Goal: Task Accomplishment & Management: Use online tool/utility

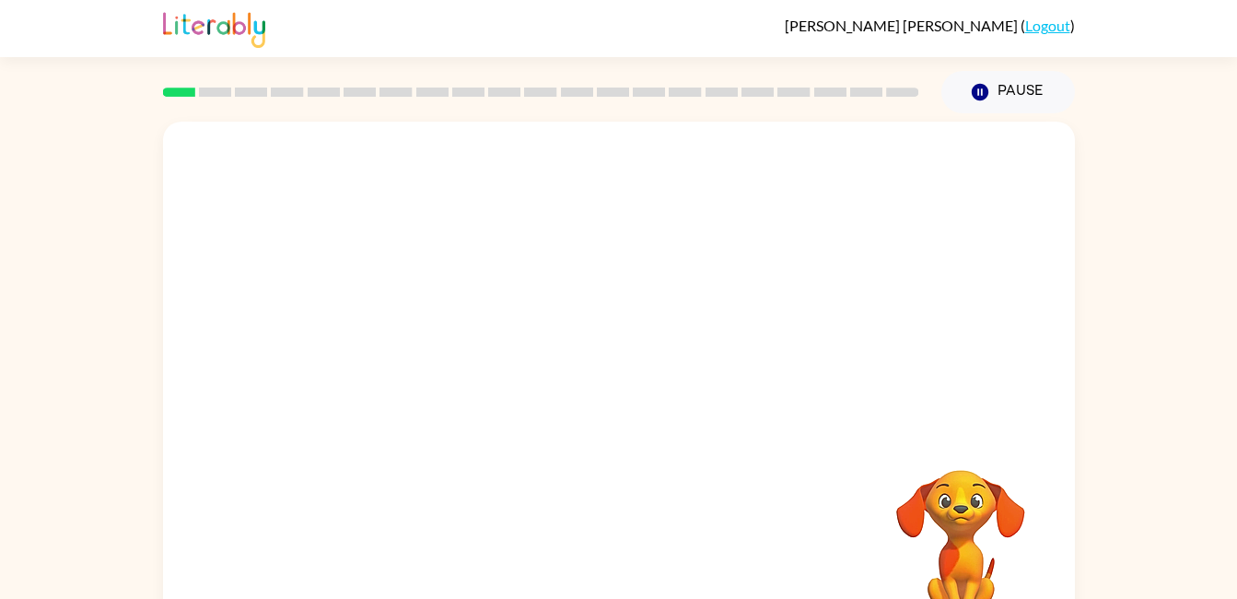
scroll to position [49, 0]
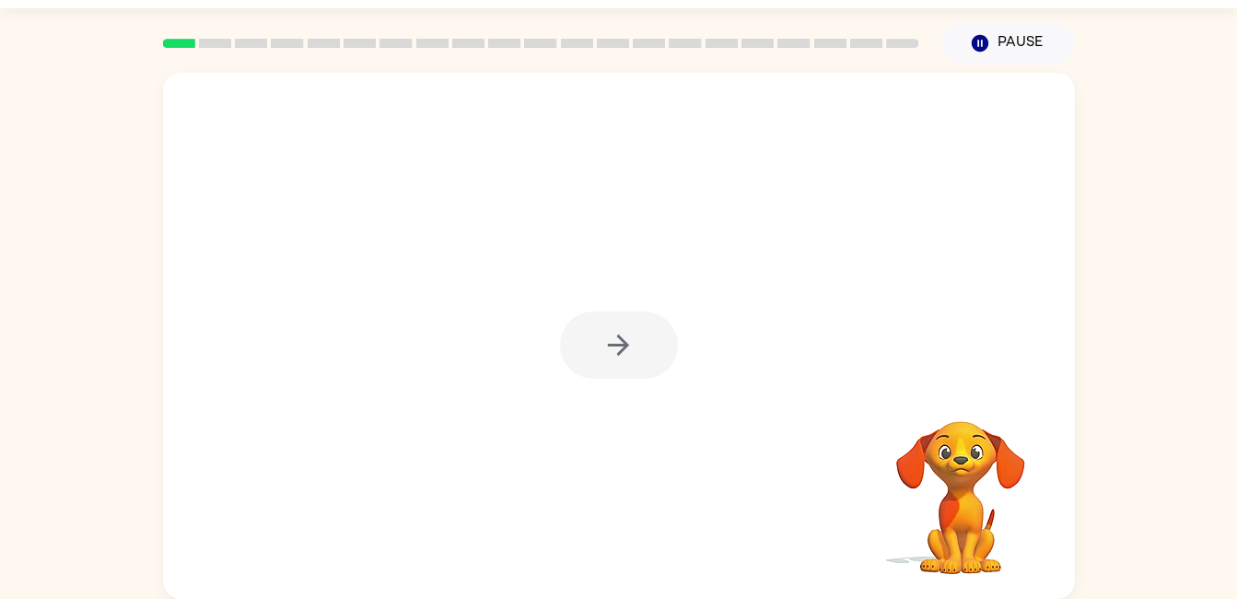
click at [1020, 437] on video "Your browser must support playing .mp4 files to use Literably. Please try using…" at bounding box center [960, 484] width 184 height 184
click at [1088, 393] on div "Your browser must support playing .mp4 files to use Literably. Please try using…" at bounding box center [618, 331] width 1237 height 534
click at [613, 350] on icon "button" at bounding box center [618, 345] width 32 height 32
click at [739, 452] on div at bounding box center [618, 505] width 875 height 151
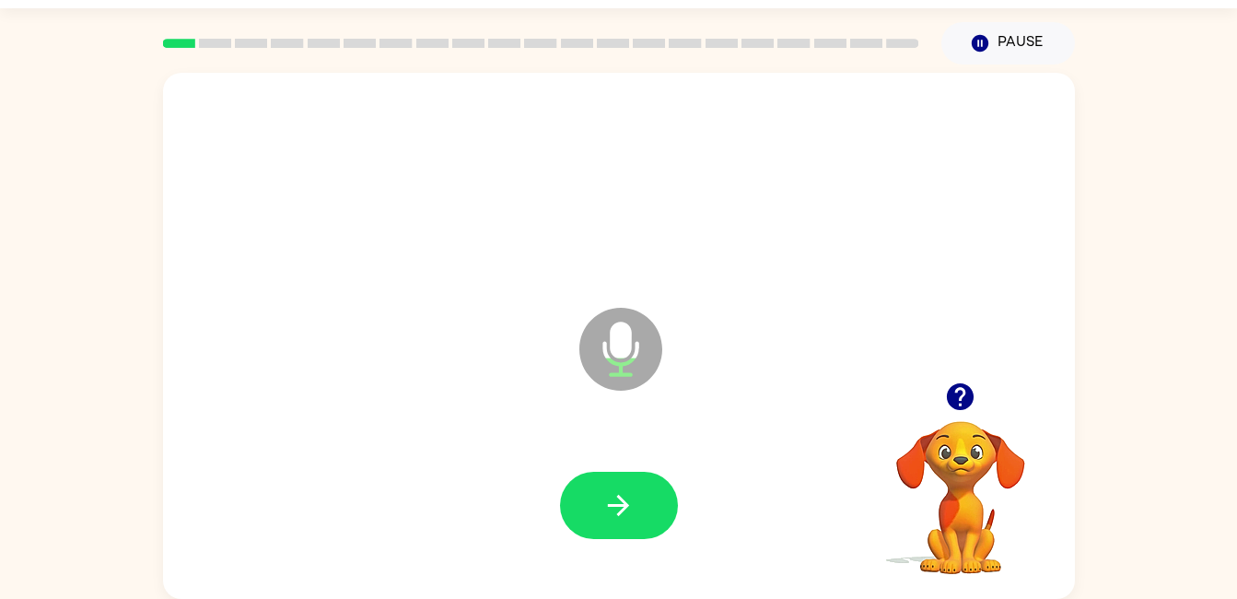
click at [630, 439] on icon "Microphone The Microphone is here when it is your turn to talk" at bounding box center [713, 372] width 276 height 138
click at [609, 499] on icon "button" at bounding box center [618, 505] width 32 height 32
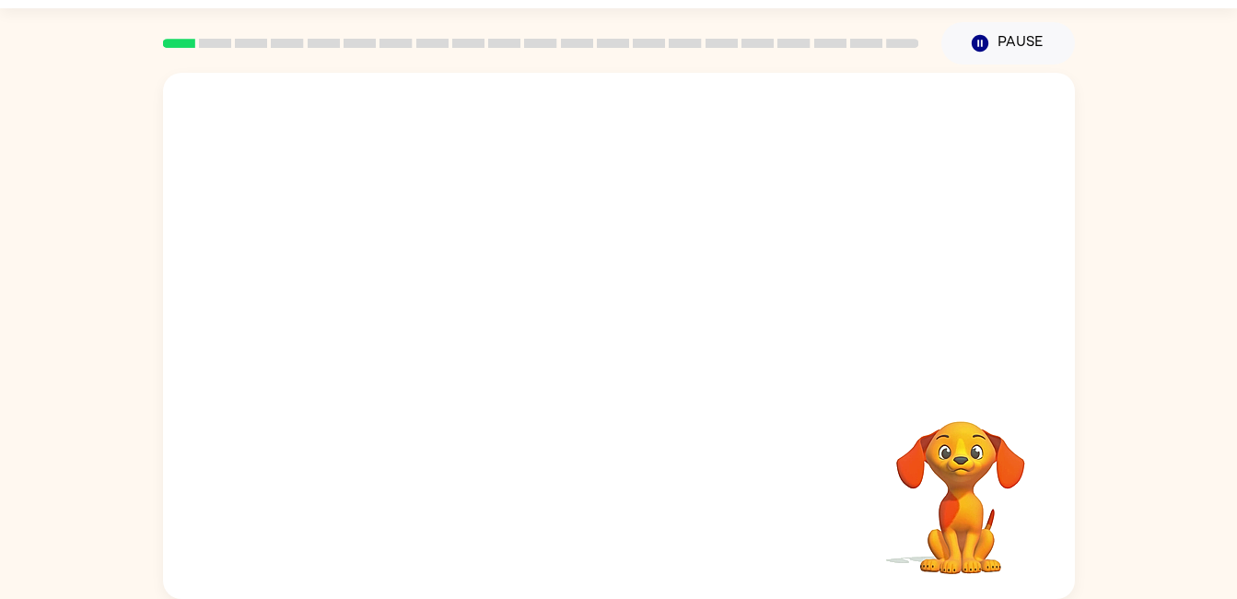
click at [983, 41] on icon "button" at bounding box center [979, 43] width 17 height 17
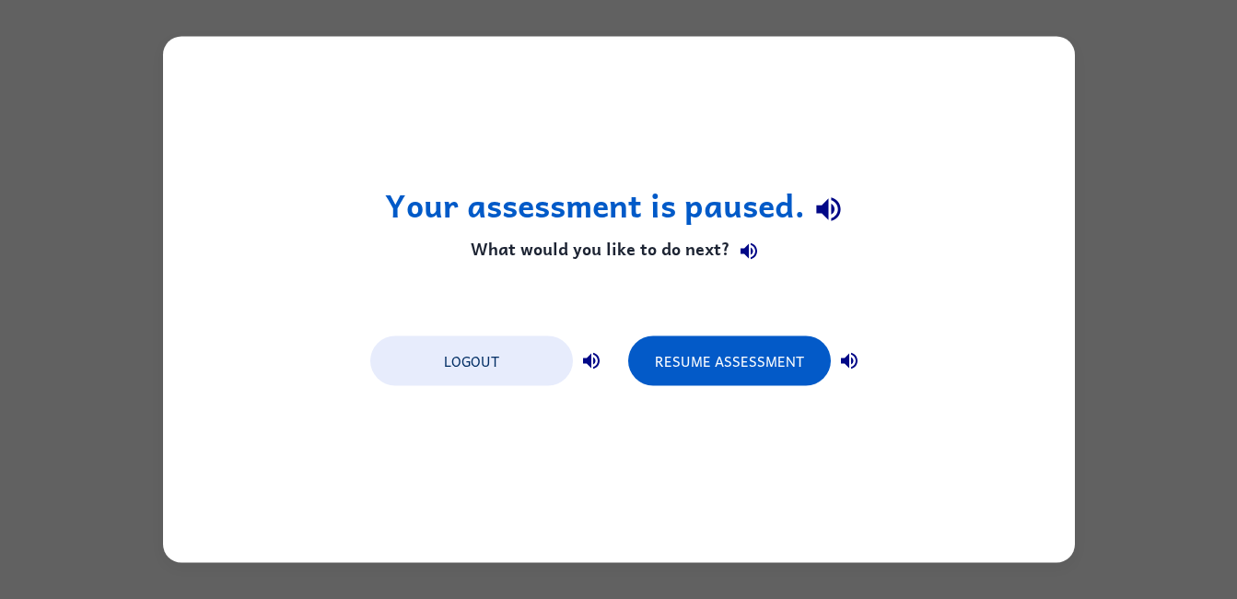
scroll to position [0, 0]
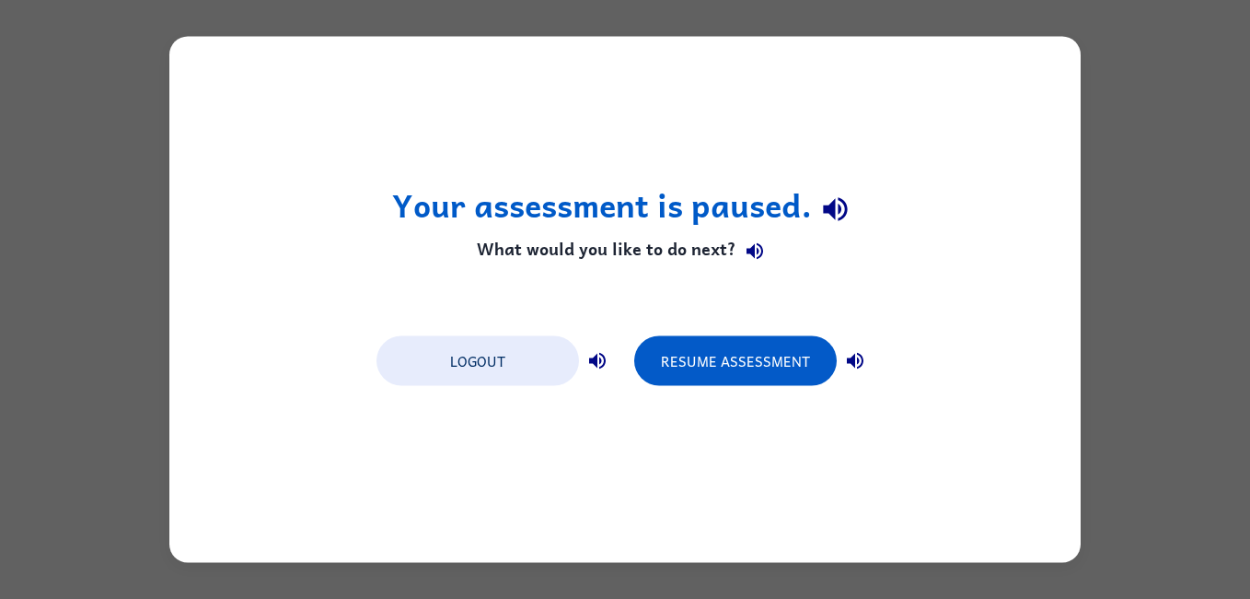
click at [779, 352] on button "Resume Assessment" at bounding box center [735, 361] width 203 height 50
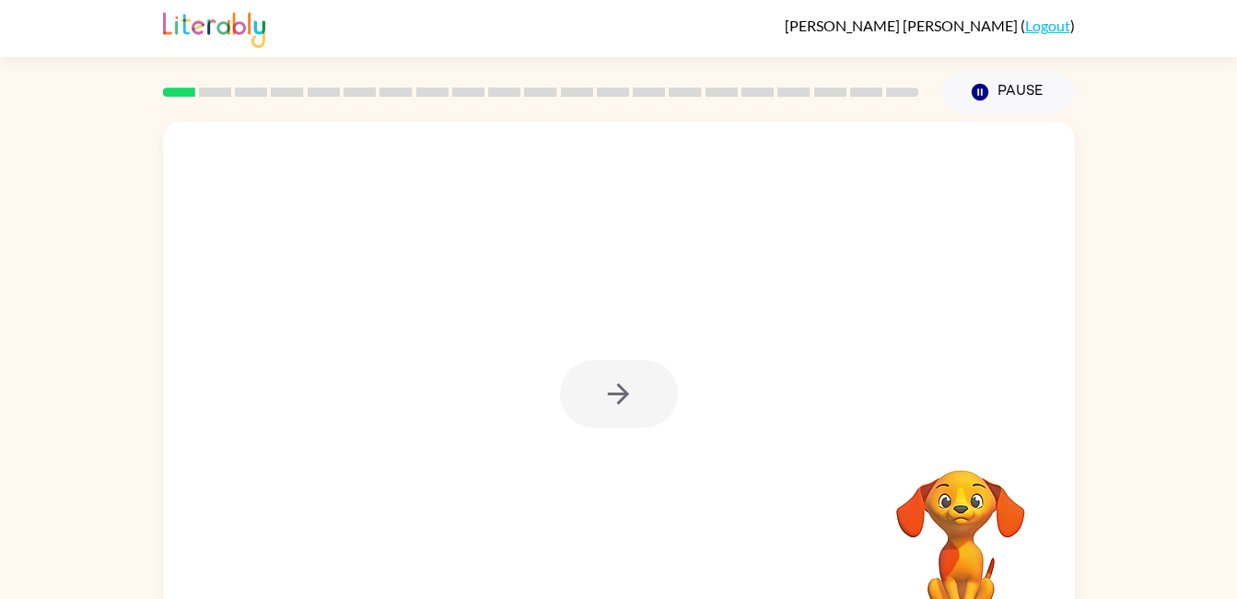
click at [396, 460] on div at bounding box center [619, 385] width 912 height 526
click at [574, 421] on div at bounding box center [619, 393] width 118 height 67
click at [593, 399] on div at bounding box center [619, 393] width 118 height 67
click at [637, 433] on div at bounding box center [619, 385] width 912 height 526
click at [627, 416] on button "button" at bounding box center [619, 393] width 118 height 67
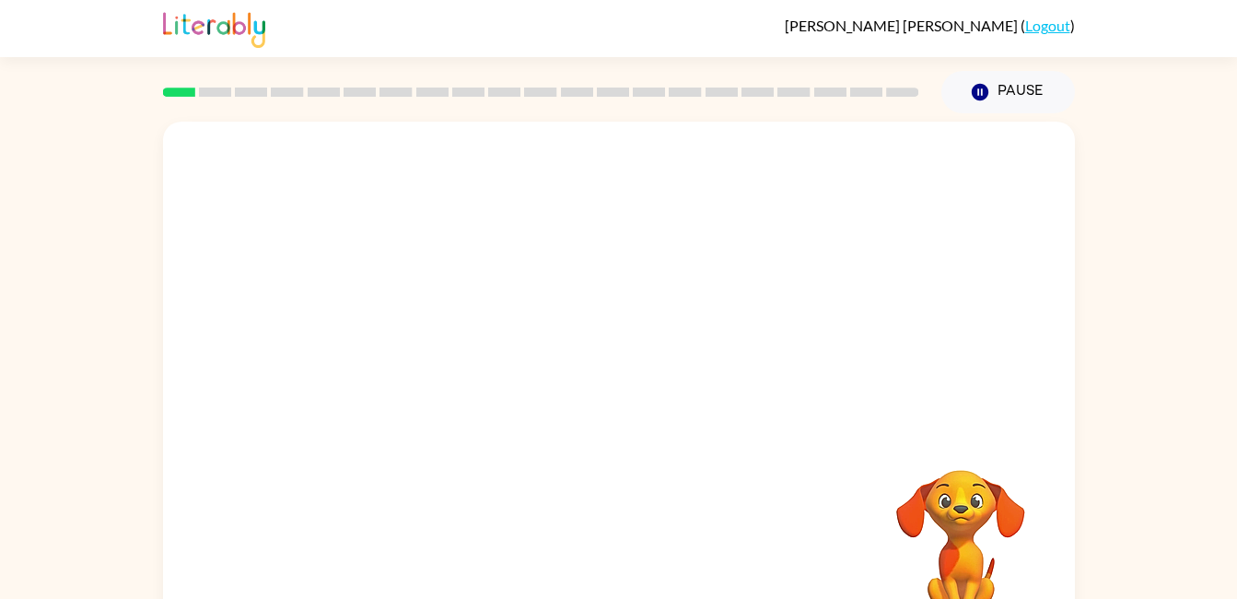
click at [717, 495] on div at bounding box center [618, 554] width 875 height 151
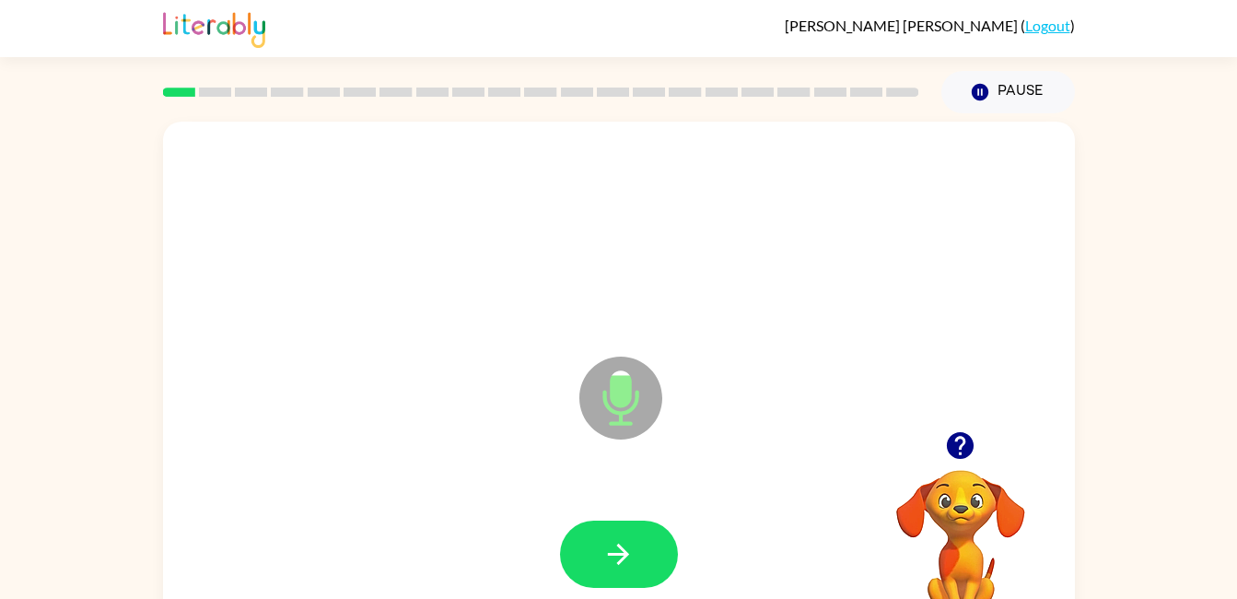
click at [599, 547] on button "button" at bounding box center [619, 553] width 118 height 67
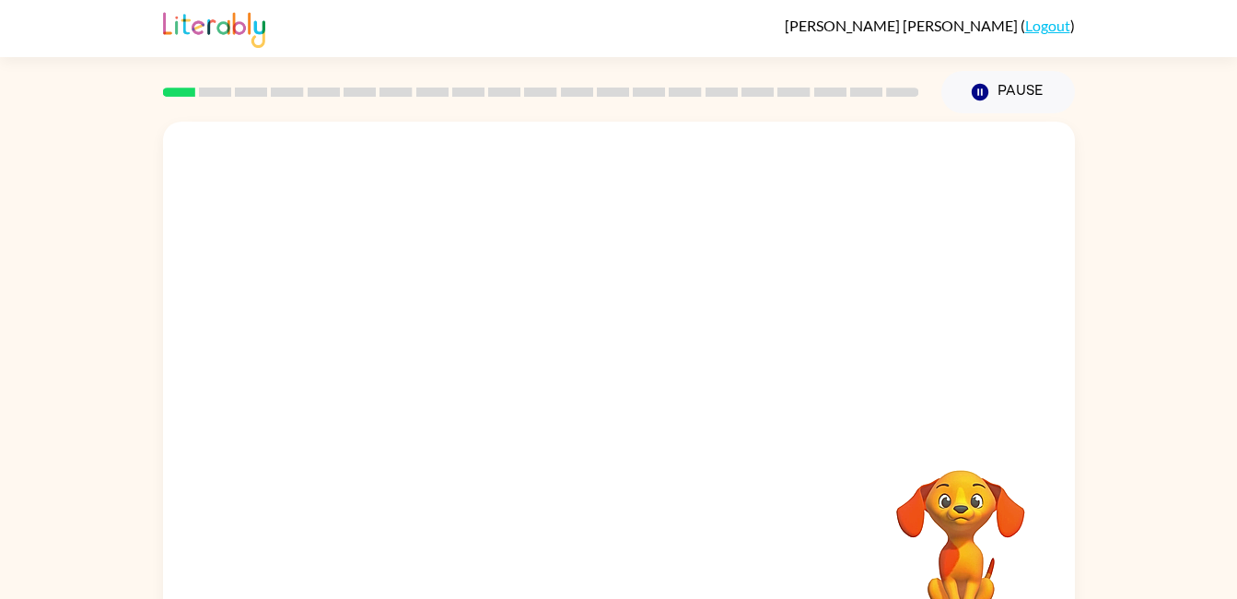
drag, startPoint x: 359, startPoint y: 297, endPoint x: 461, endPoint y: 495, distance: 223.6
click at [461, 495] on div at bounding box center [619, 385] width 912 height 526
click at [646, 467] on div at bounding box center [619, 385] width 912 height 526
drag, startPoint x: 785, startPoint y: 420, endPoint x: 750, endPoint y: 431, distance: 37.6
click at [767, 425] on div at bounding box center [619, 385] width 912 height 526
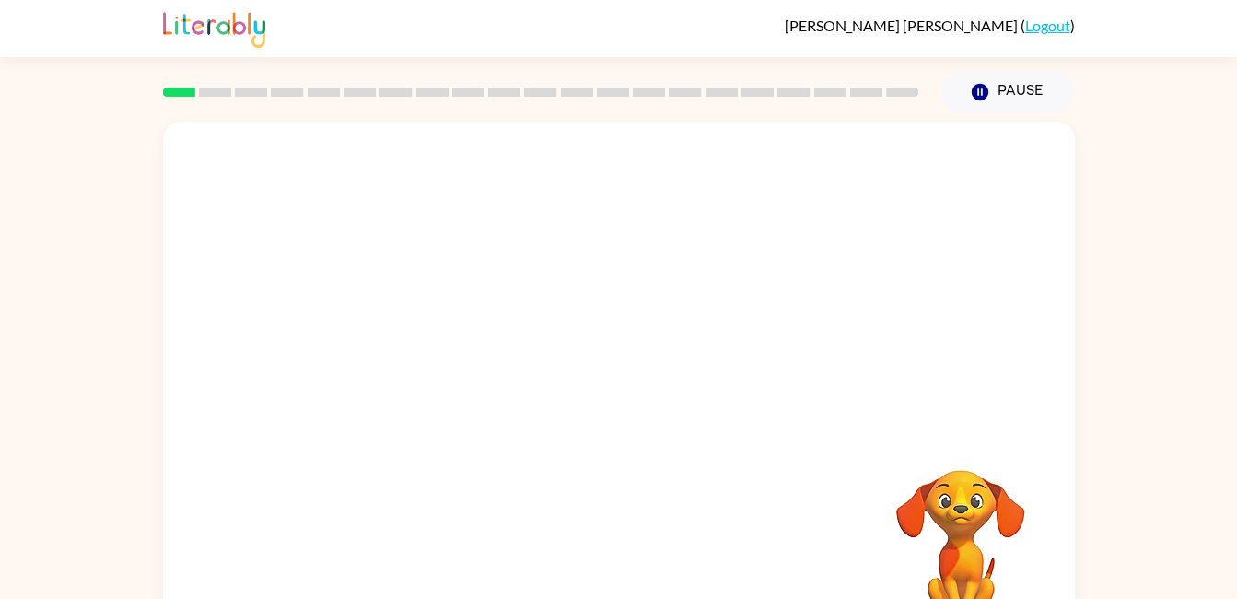
drag, startPoint x: 729, startPoint y: 438, endPoint x: 750, endPoint y: 481, distance: 47.0
click at [750, 481] on div at bounding box center [619, 385] width 912 height 526
drag, startPoint x: 709, startPoint y: 273, endPoint x: 741, endPoint y: 485, distance: 215.1
click at [741, 485] on div at bounding box center [619, 385] width 912 height 526
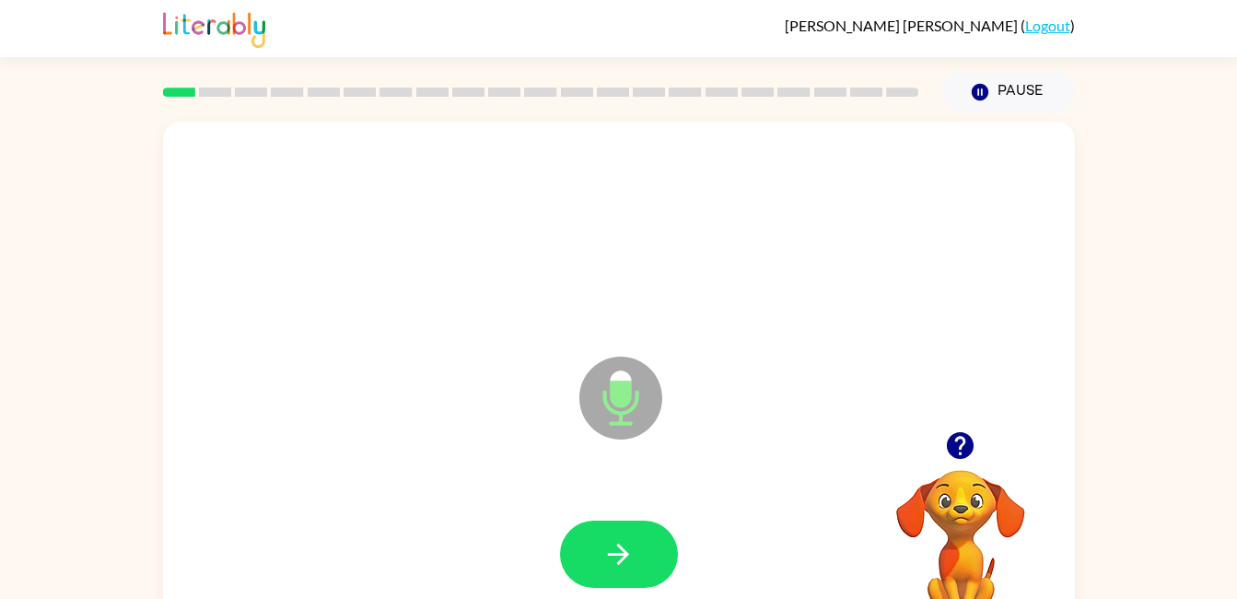
click at [632, 552] on icon "button" at bounding box center [618, 554] width 32 height 32
drag, startPoint x: 632, startPoint y: 552, endPoint x: 646, endPoint y: 551, distance: 13.8
drag, startPoint x: 646, startPoint y: 551, endPoint x: 605, endPoint y: 553, distance: 40.6
click at [605, 553] on icon "button" at bounding box center [618, 554] width 32 height 32
click at [602, 555] on icon "button" at bounding box center [618, 554] width 32 height 32
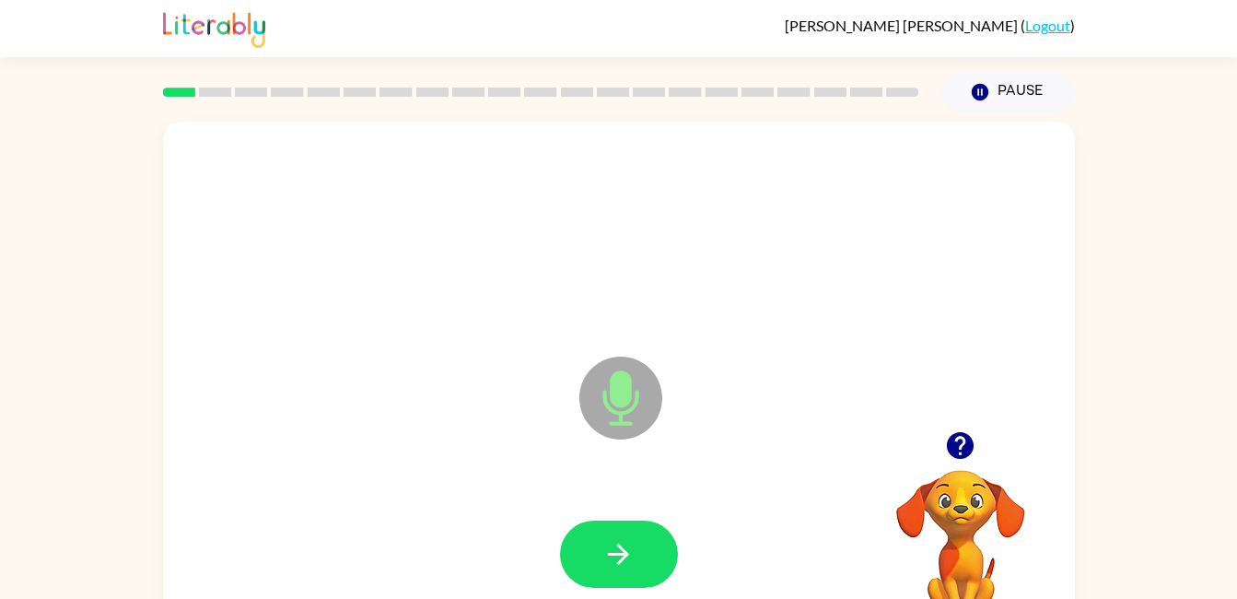
click at [602, 555] on icon "button" at bounding box center [618, 554] width 32 height 32
click at [611, 557] on icon "button" at bounding box center [618, 554] width 32 height 32
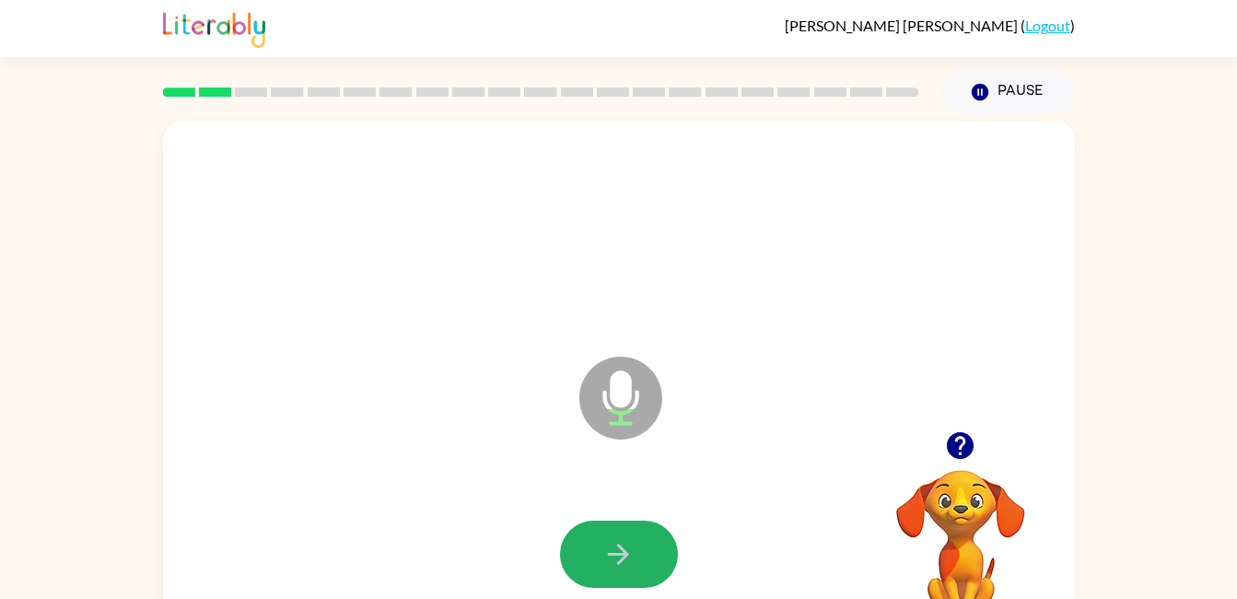
drag, startPoint x: 611, startPoint y: 557, endPoint x: 595, endPoint y: 555, distance: 15.8
click at [595, 555] on button "button" at bounding box center [619, 553] width 118 height 67
click at [642, 539] on button "button" at bounding box center [619, 553] width 118 height 67
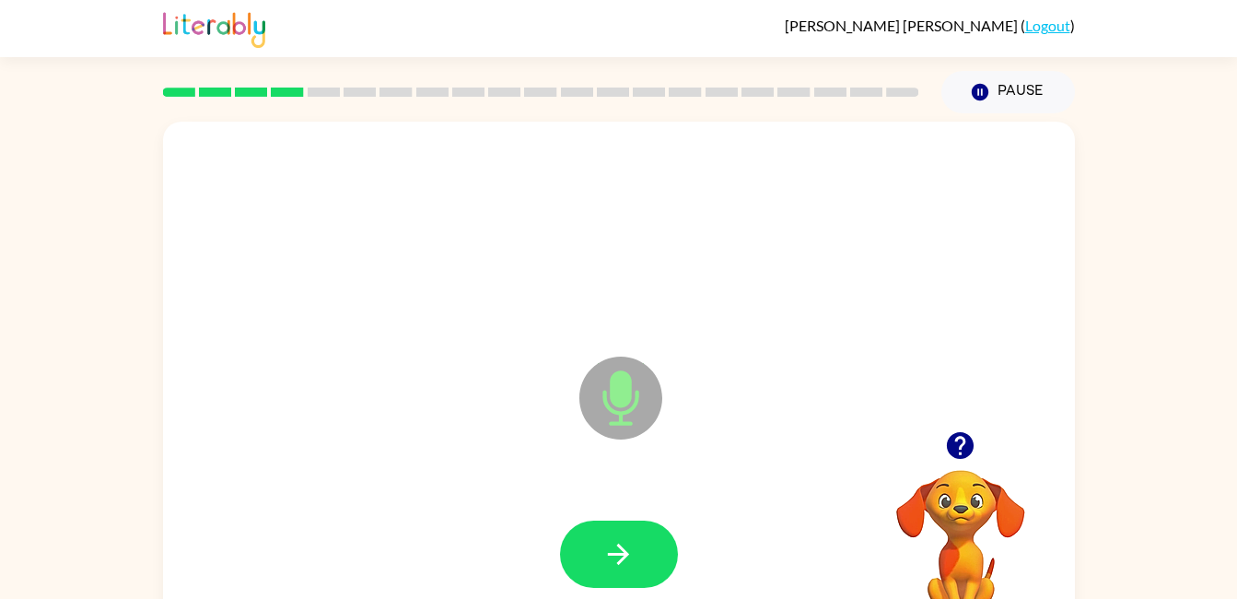
click at [631, 543] on icon "button" at bounding box center [618, 554] width 32 height 32
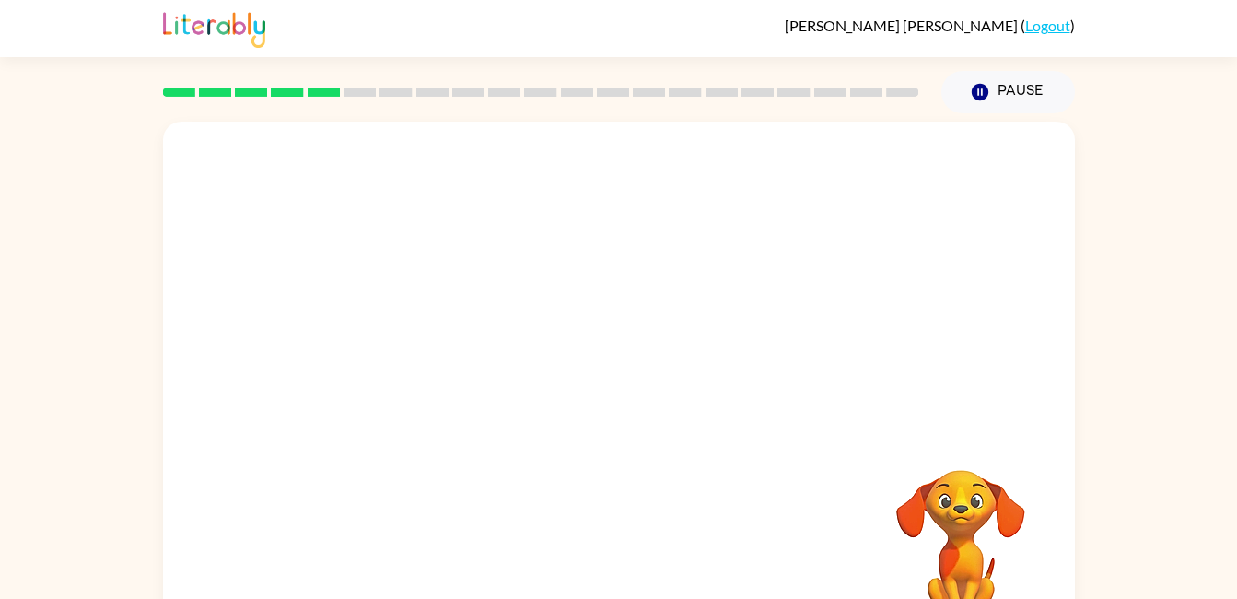
scroll to position [49, 0]
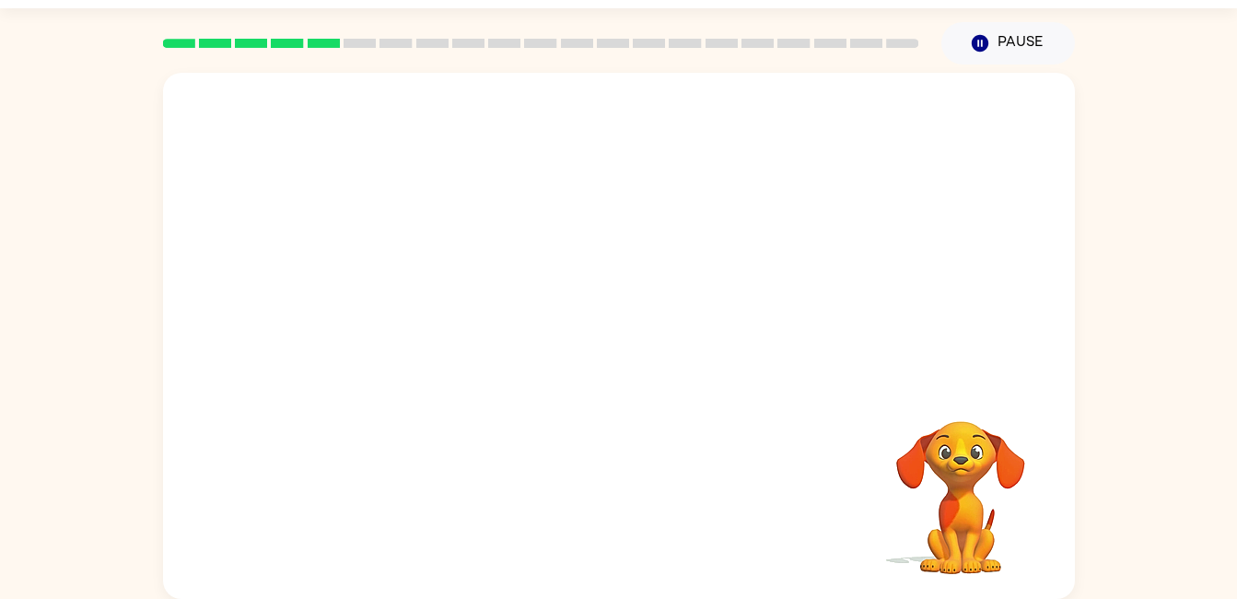
click at [355, 365] on div at bounding box center [619, 227] width 912 height 309
drag, startPoint x: 555, startPoint y: 421, endPoint x: 552, endPoint y: 174, distance: 246.8
click at [546, 177] on div "Your browser must support playing .mp4 files to use Literably. Please try using…" at bounding box center [619, 336] width 912 height 526
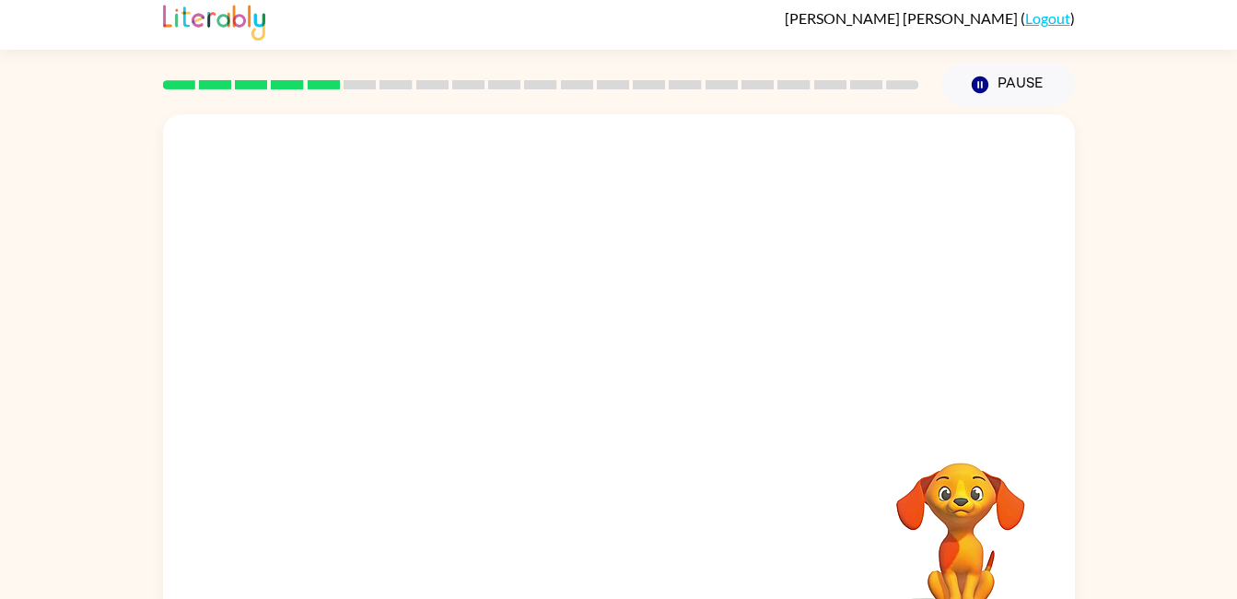
scroll to position [0, 0]
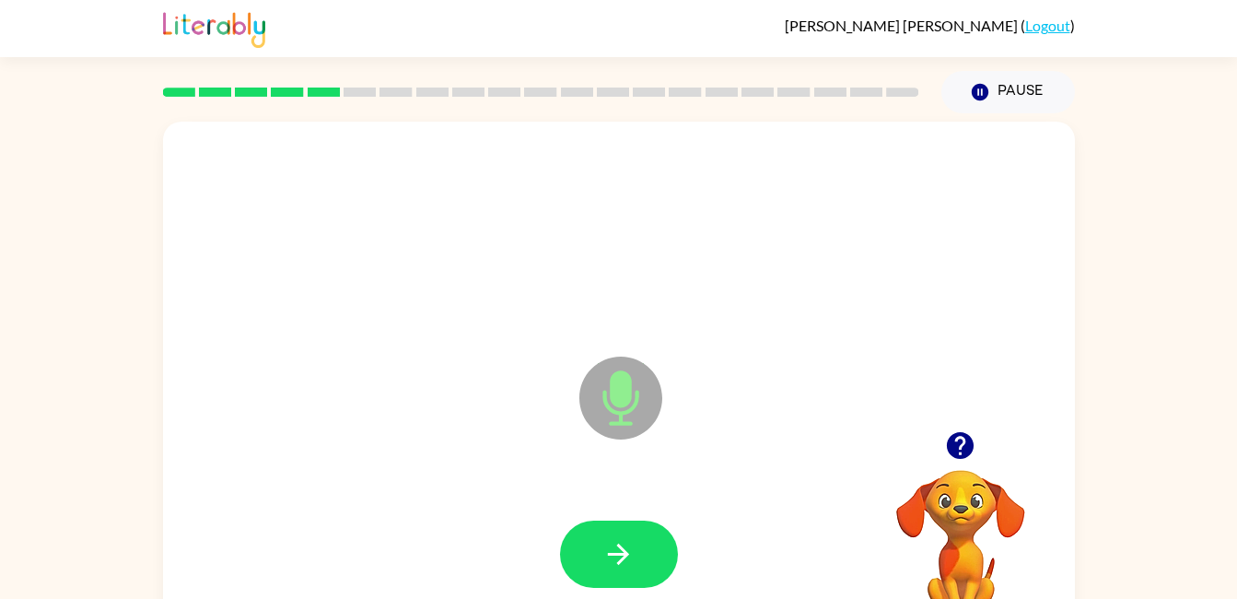
click at [597, 585] on button "button" at bounding box center [619, 553] width 118 height 67
click at [592, 544] on button "button" at bounding box center [619, 553] width 118 height 67
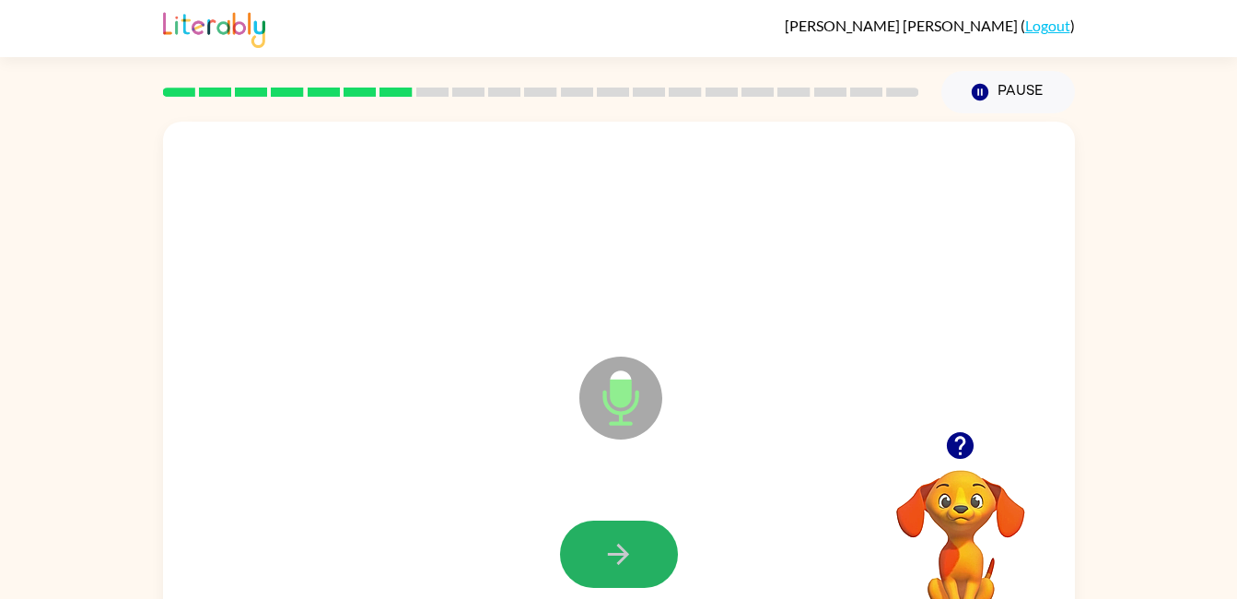
click at [592, 544] on button "button" at bounding box center [619, 553] width 118 height 67
click at [614, 546] on icon "button" at bounding box center [618, 554] width 32 height 32
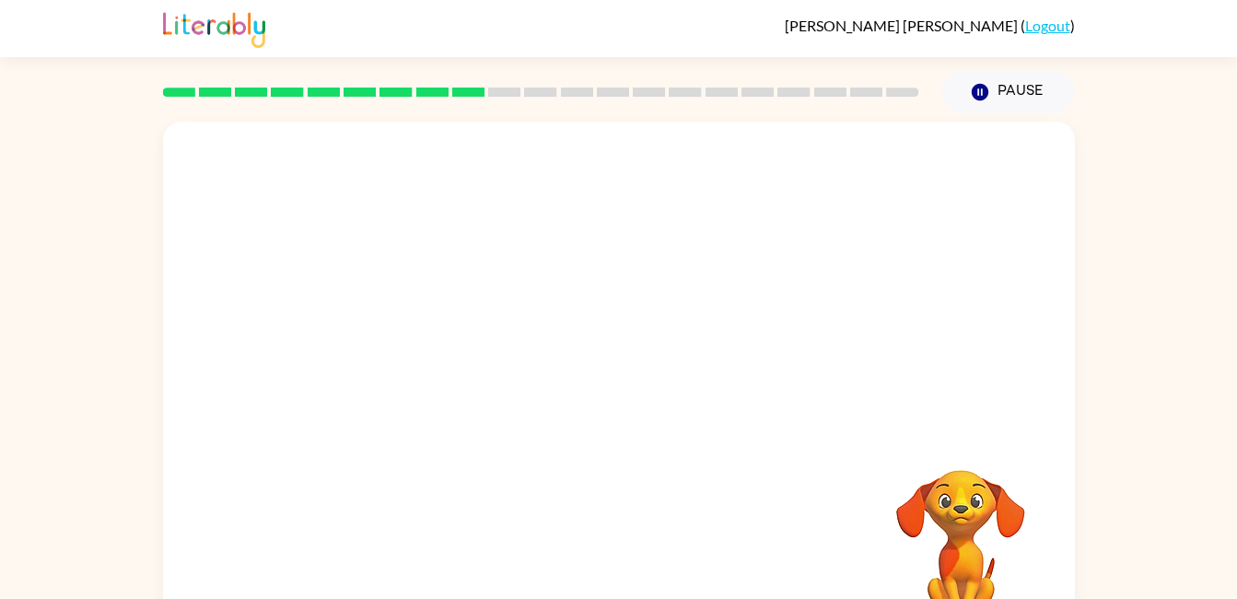
click at [948, 409] on div at bounding box center [619, 276] width 912 height 309
click at [851, 278] on div at bounding box center [619, 276] width 912 height 309
click at [1059, 399] on div at bounding box center [619, 276] width 912 height 309
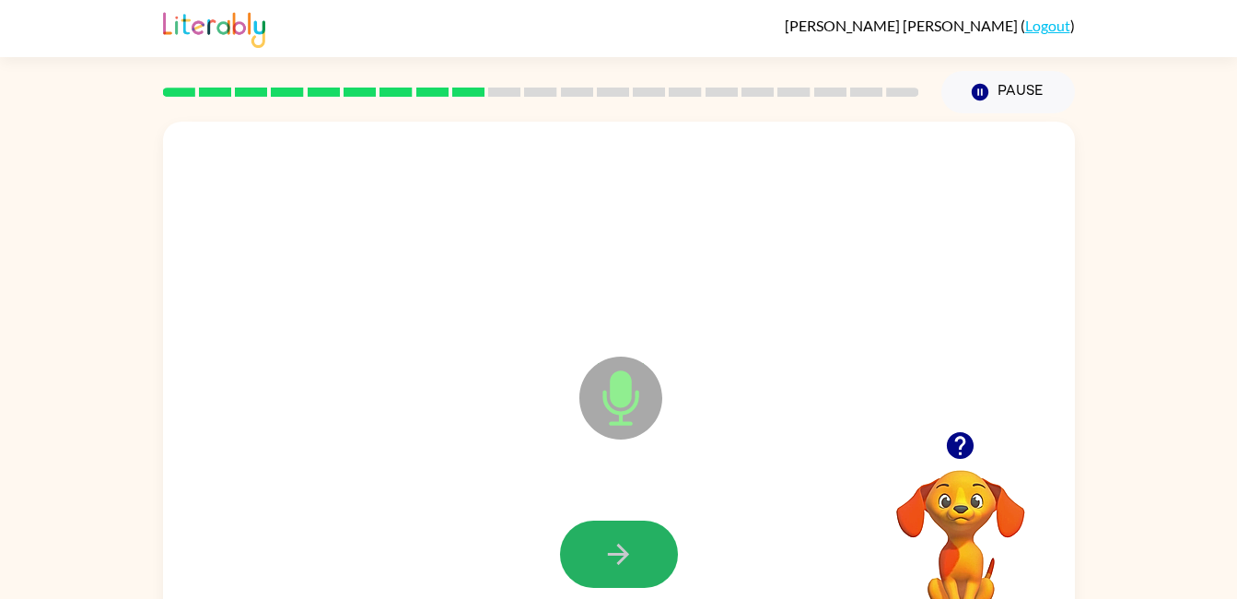
click at [637, 581] on button "button" at bounding box center [619, 553] width 118 height 67
click at [631, 547] on icon "button" at bounding box center [618, 554] width 32 height 32
click at [601, 538] on button "button" at bounding box center [619, 553] width 118 height 67
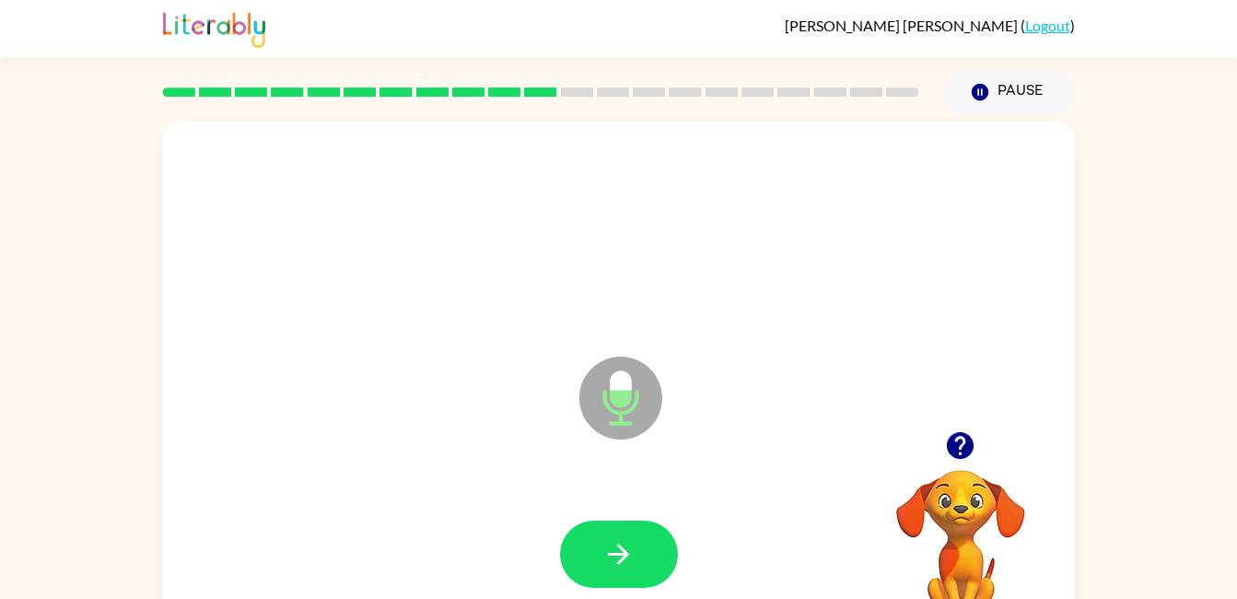
click at [703, 427] on icon "Microphone The Microphone is here when it is your turn to talk" at bounding box center [713, 421] width 276 height 138
click at [607, 528] on button "button" at bounding box center [619, 553] width 118 height 67
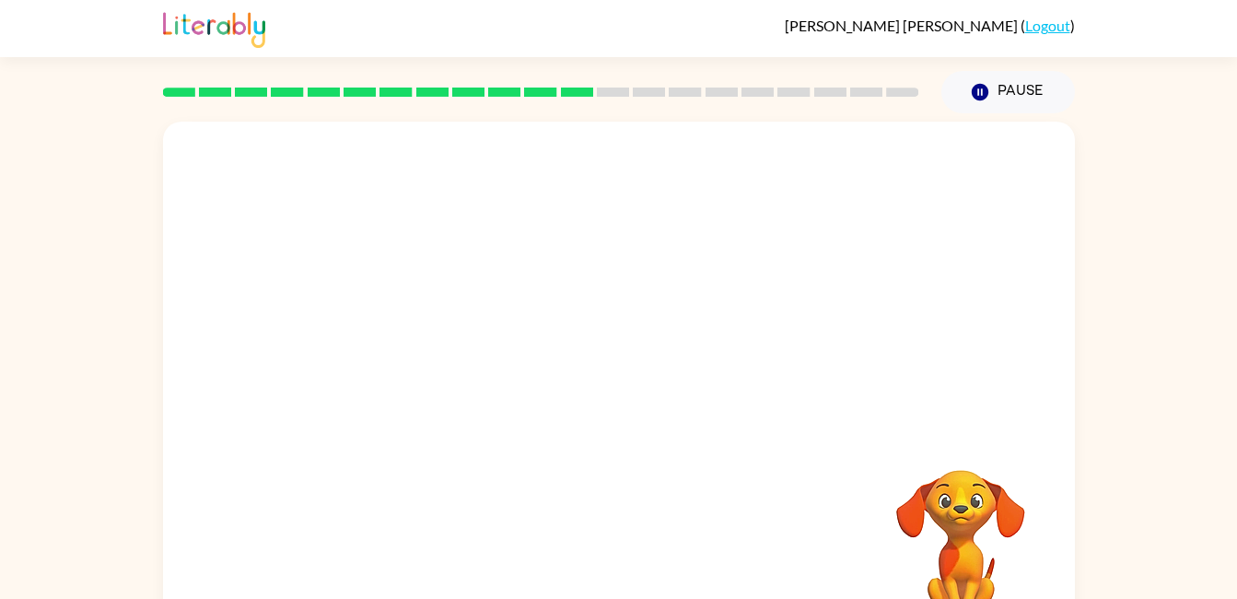
click at [607, 528] on div at bounding box center [618, 554] width 875 height 151
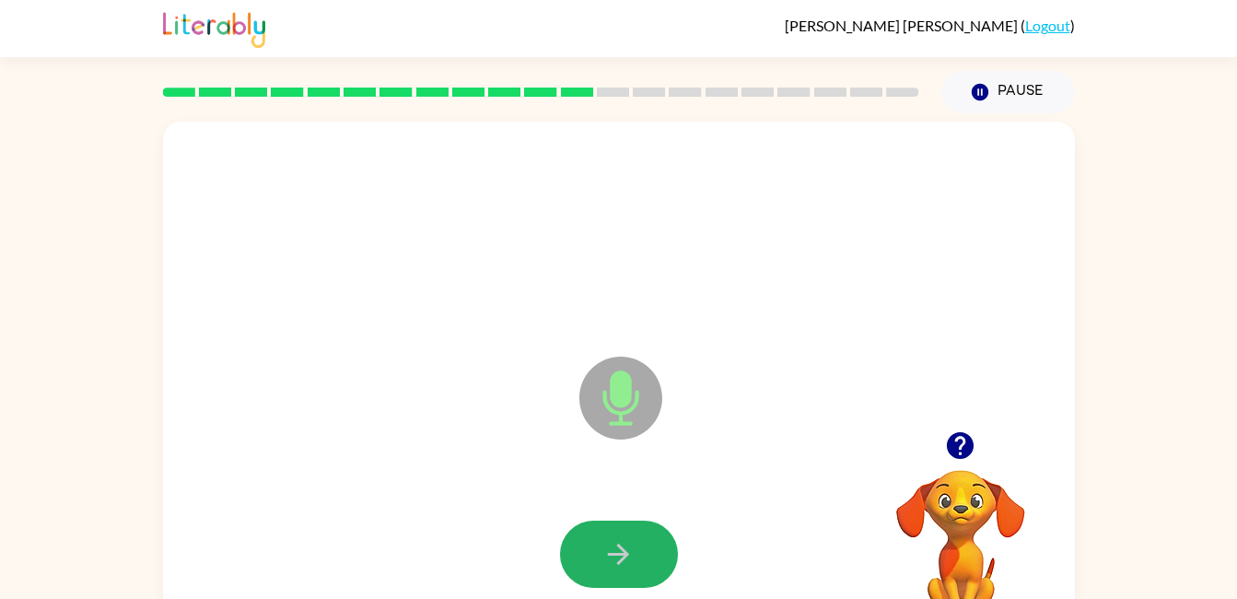
click at [606, 535] on button "button" at bounding box center [619, 553] width 118 height 67
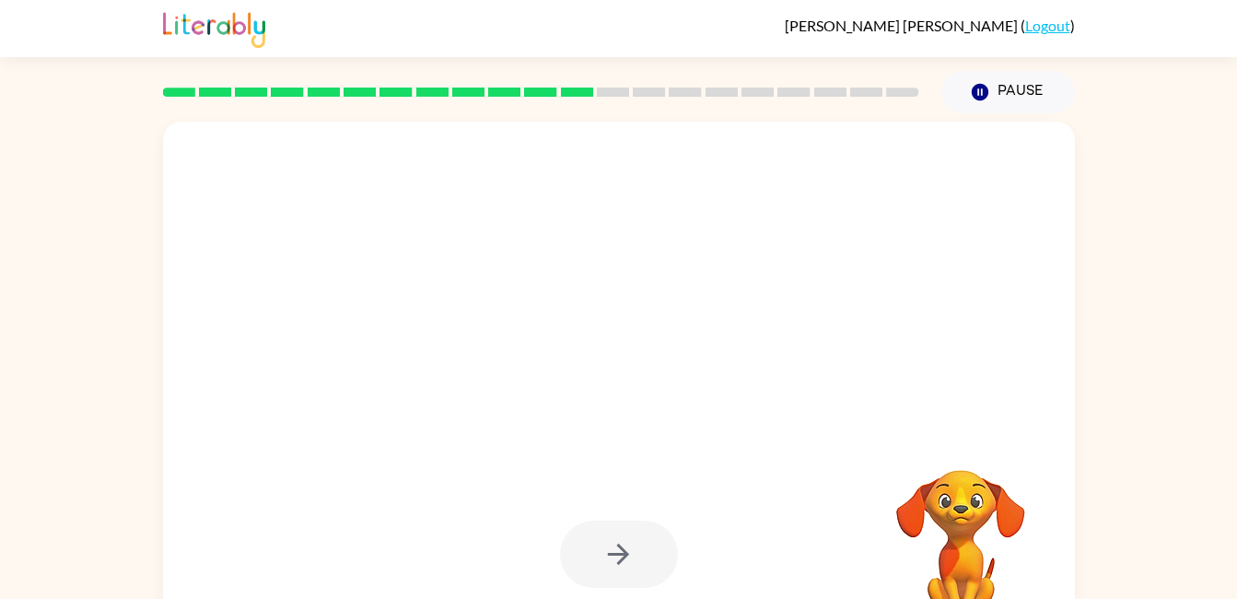
click at [606, 535] on div at bounding box center [619, 553] width 118 height 67
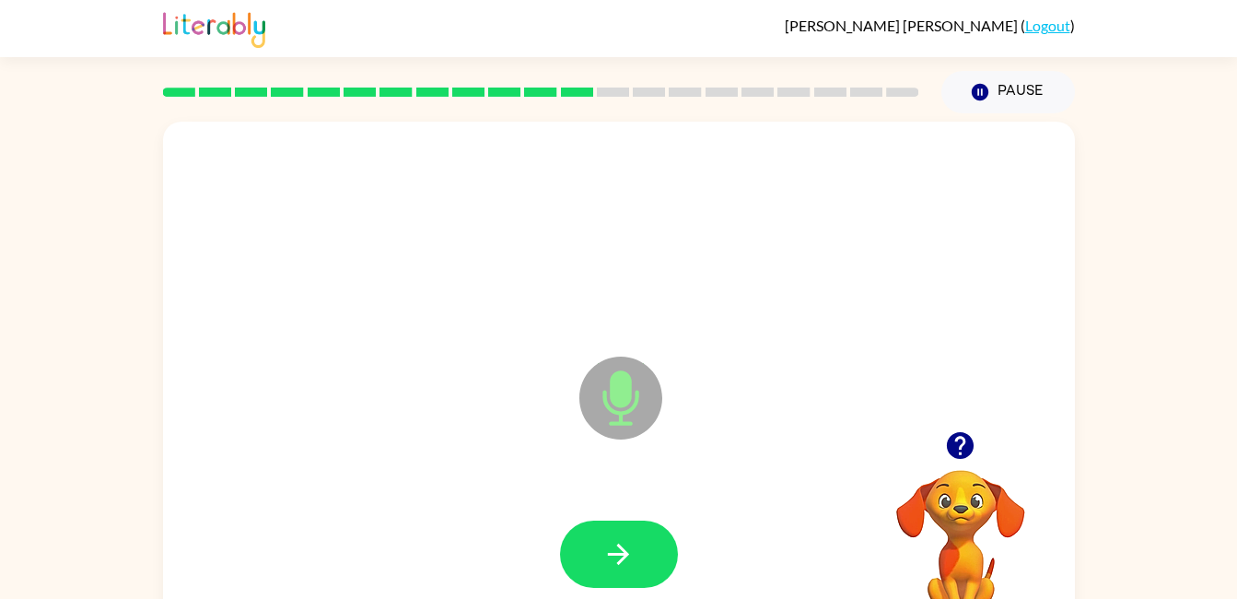
click at [606, 535] on button "button" at bounding box center [619, 553] width 118 height 67
click at [646, 552] on button "button" at bounding box center [619, 553] width 118 height 67
drag, startPoint x: 646, startPoint y: 556, endPoint x: 608, endPoint y: 558, distance: 38.7
click at [608, 558] on icon "button" at bounding box center [618, 554] width 32 height 32
drag, startPoint x: 608, startPoint y: 558, endPoint x: 587, endPoint y: 573, distance: 25.8
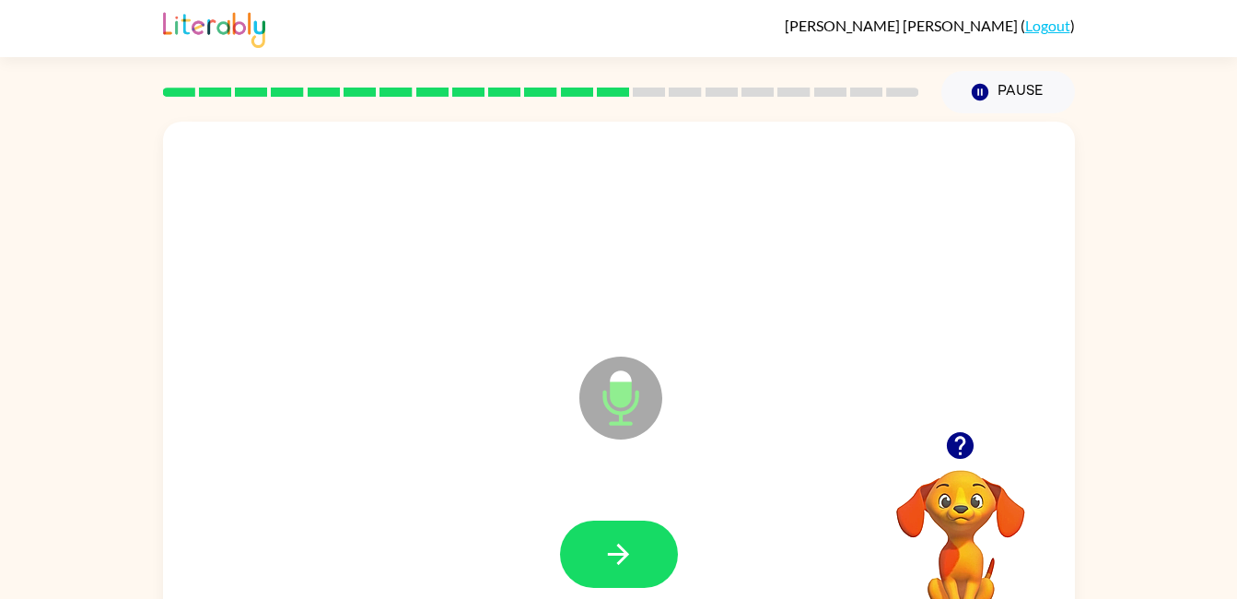
click at [587, 573] on button "button" at bounding box center [619, 553] width 118 height 67
click at [641, 537] on button "button" at bounding box center [619, 553] width 118 height 67
click at [650, 553] on button "button" at bounding box center [619, 553] width 118 height 67
click at [655, 566] on button "button" at bounding box center [619, 553] width 118 height 67
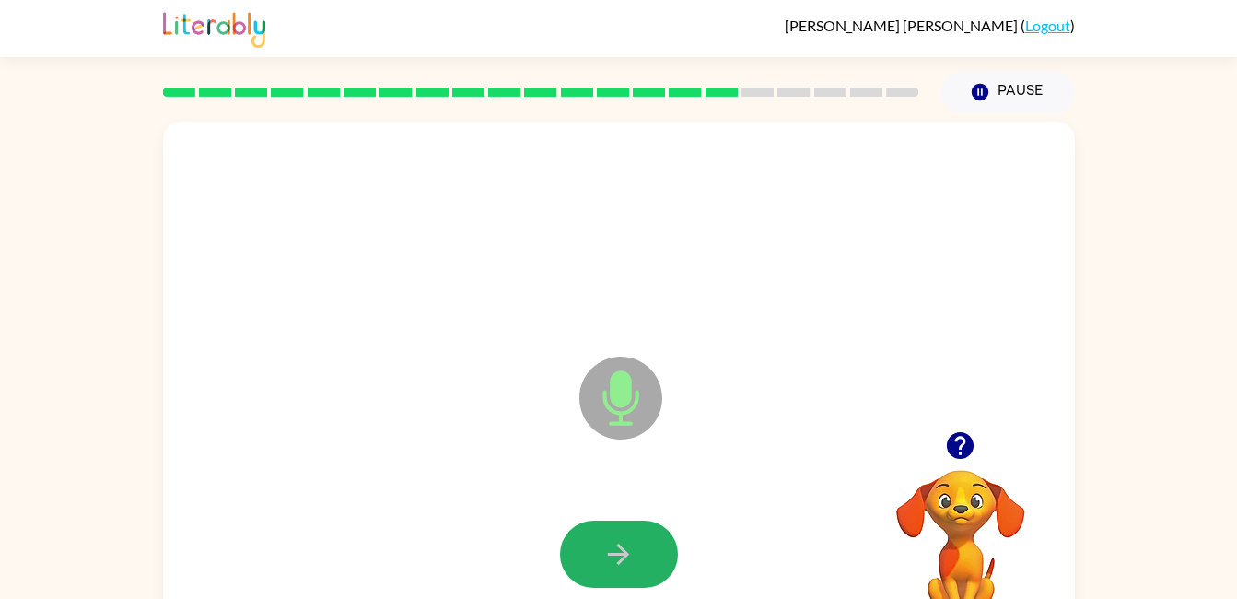
click at [655, 566] on button "button" at bounding box center [619, 553] width 118 height 67
click at [636, 546] on button "button" at bounding box center [619, 553] width 118 height 67
click at [633, 543] on icon "button" at bounding box center [618, 554] width 32 height 32
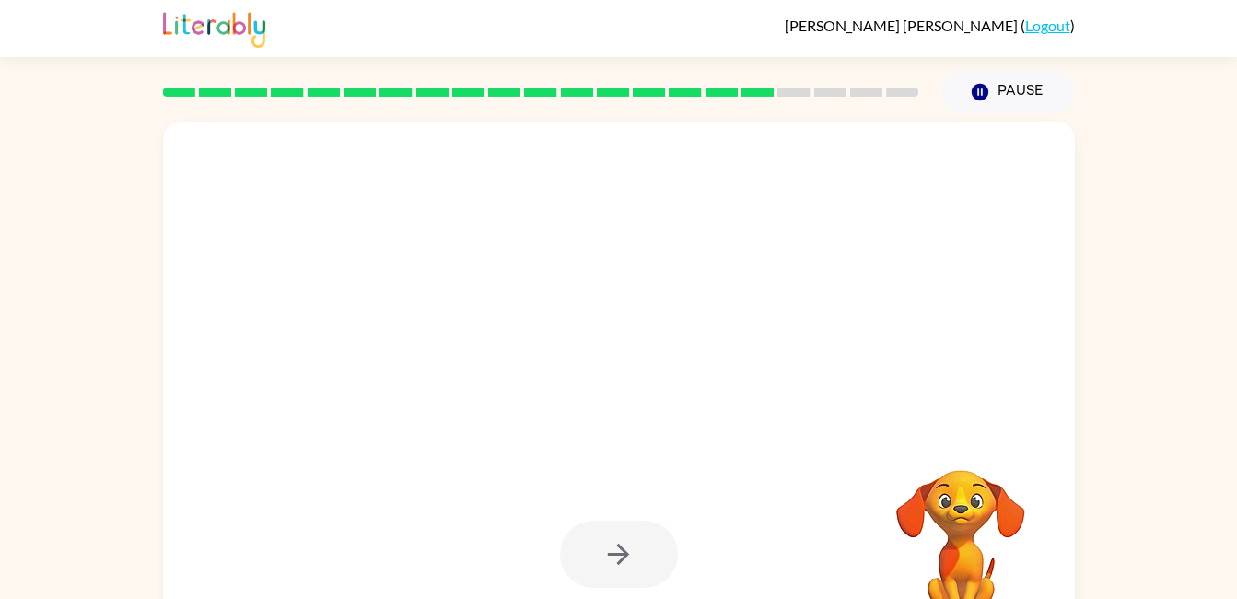
click at [628, 557] on div at bounding box center [619, 553] width 118 height 67
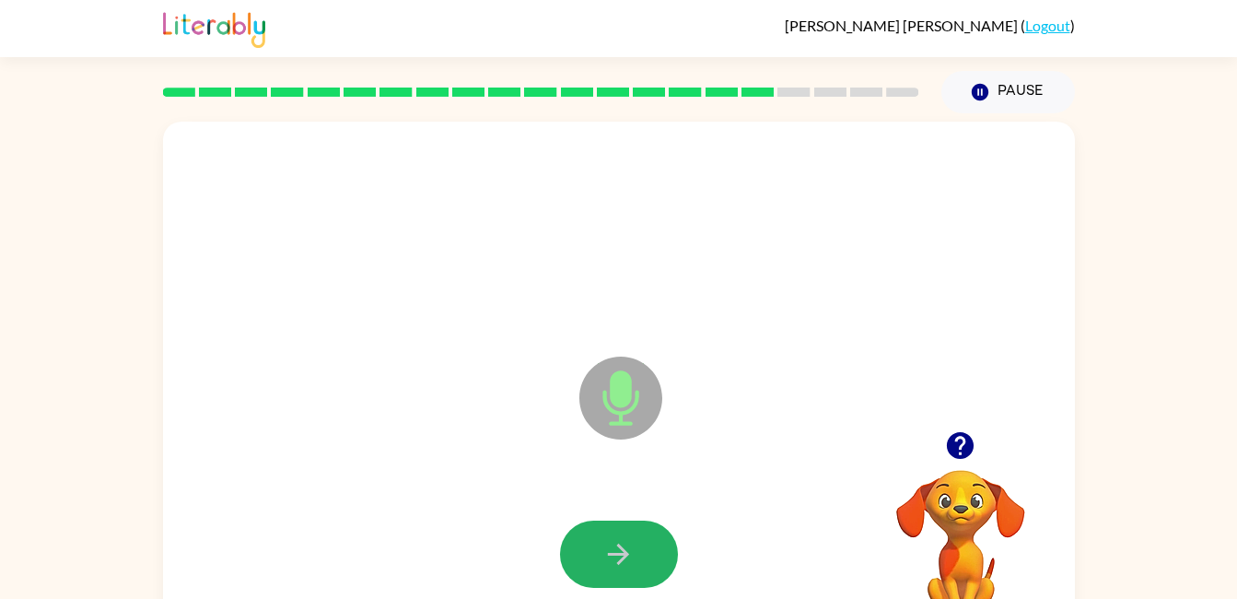
click at [634, 551] on icon "button" at bounding box center [618, 554] width 32 height 32
click at [625, 586] on button "button" at bounding box center [619, 553] width 118 height 67
click at [599, 556] on button "button" at bounding box center [619, 553] width 118 height 67
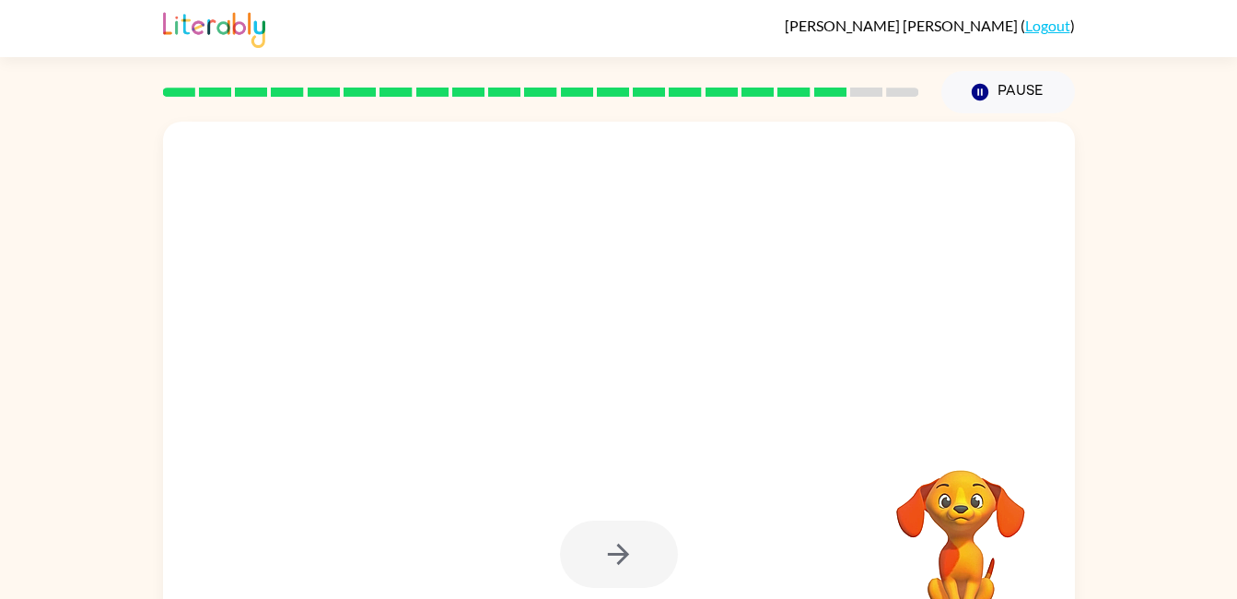
click at [608, 553] on div at bounding box center [619, 553] width 118 height 67
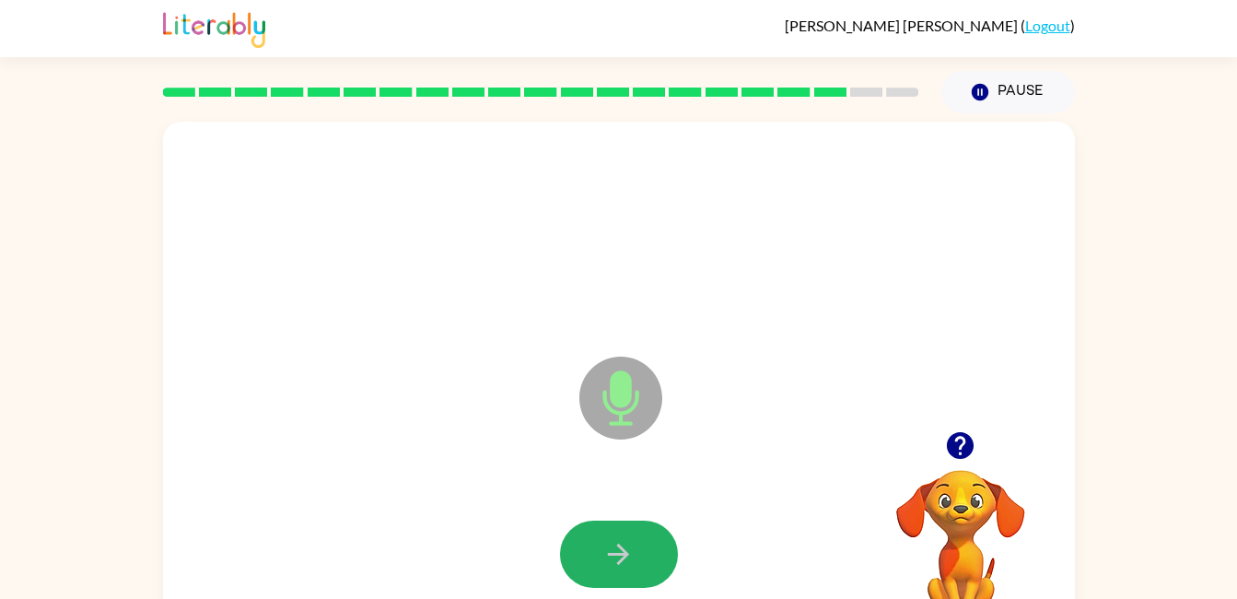
click at [608, 553] on icon "button" at bounding box center [618, 553] width 21 height 21
click at [620, 527] on button "button" at bounding box center [619, 553] width 118 height 67
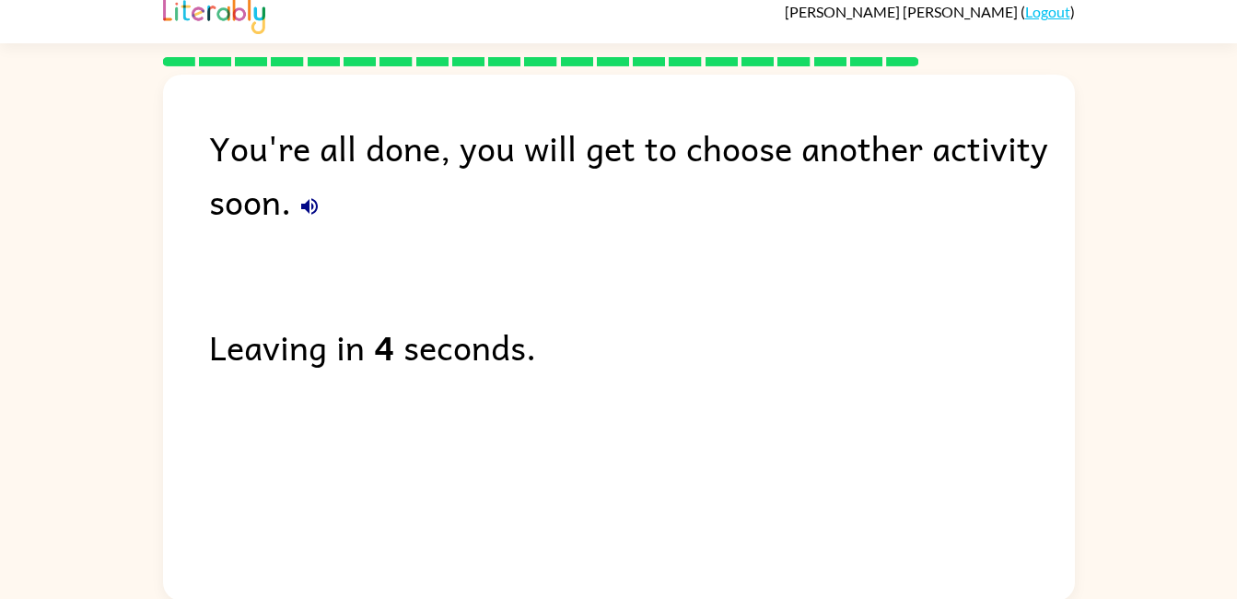
scroll to position [15, 0]
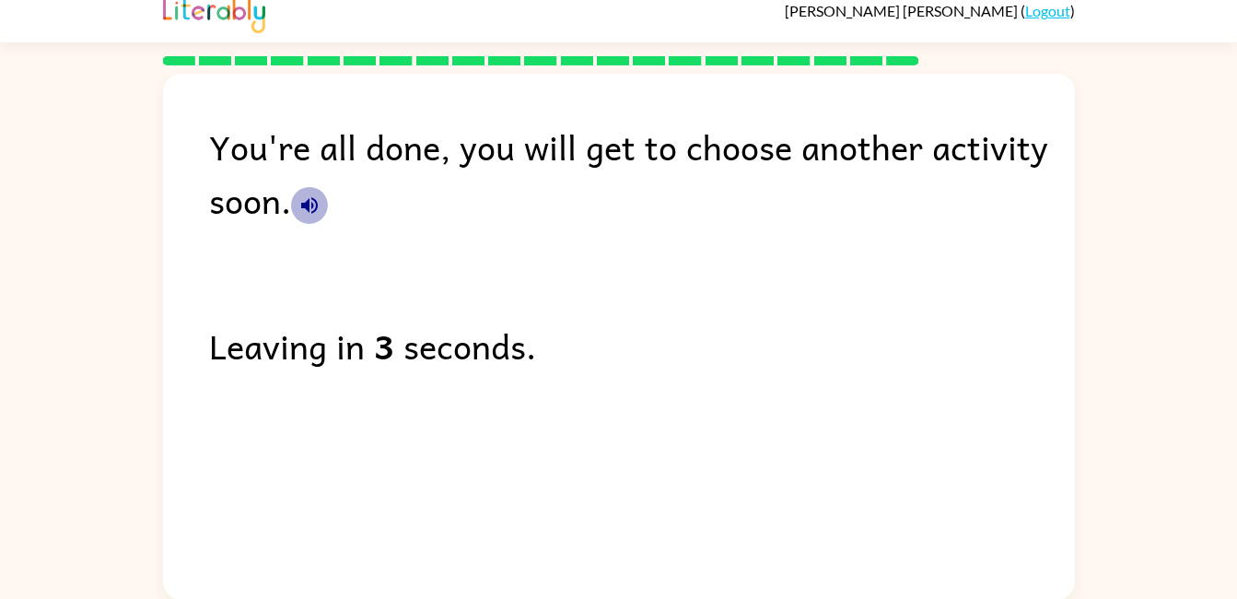
click at [313, 203] on icon "button" at bounding box center [309, 205] width 22 height 22
